Goal: Find contact information: Find contact information

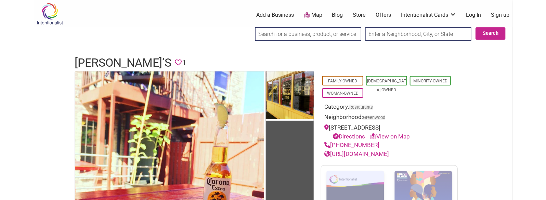
click at [112, 58] on h1 "[PERSON_NAME]’s" at bounding box center [123, 63] width 97 height 16
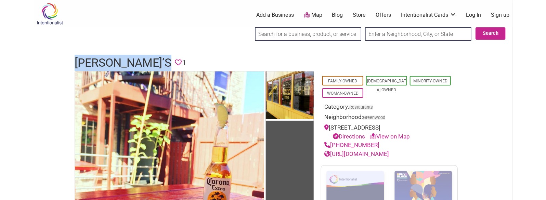
click at [112, 58] on h1 "[PERSON_NAME]’s" at bounding box center [123, 63] width 97 height 16
copy h1 "[PERSON_NAME]’s"
drag, startPoint x: 376, startPoint y: 145, endPoint x: 331, endPoint y: 141, distance: 45.3
click at [331, 141] on div "[PHONE_NUMBER]" at bounding box center [389, 145] width 130 height 9
copy link "[PHONE_NUMBER]"
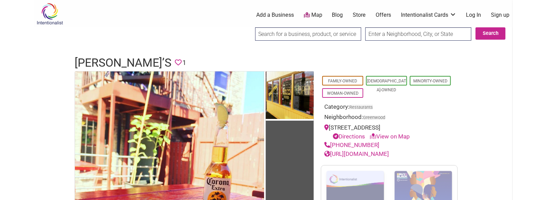
click at [117, 61] on h1 "[PERSON_NAME]’s" at bounding box center [123, 63] width 97 height 16
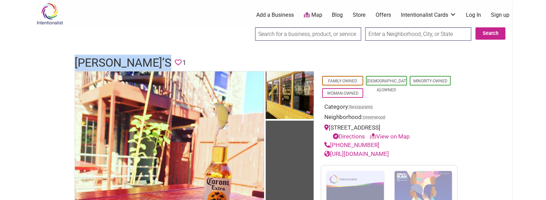
click at [117, 61] on h1 "[PERSON_NAME]’s" at bounding box center [123, 63] width 97 height 16
copy h1 "[PERSON_NAME]’s"
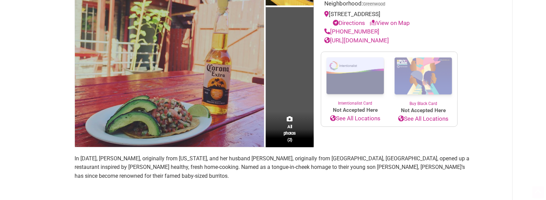
drag, startPoint x: 202, startPoint y: 53, endPoint x: 212, endPoint y: 112, distance: 60.0
